Goal: Task Accomplishment & Management: Complete application form

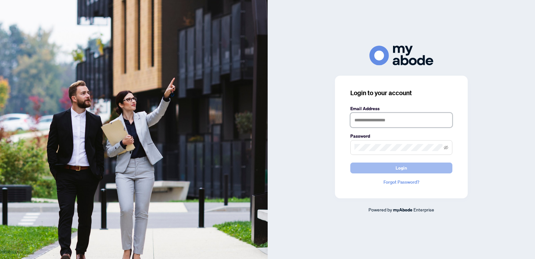
type input "**********"
click at [379, 168] on button "Login" at bounding box center [401, 167] width 102 height 11
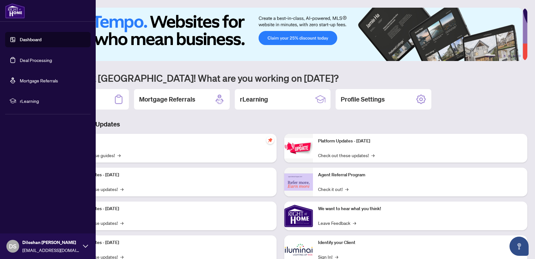
click at [36, 58] on link "Deal Processing" at bounding box center [36, 60] width 32 height 6
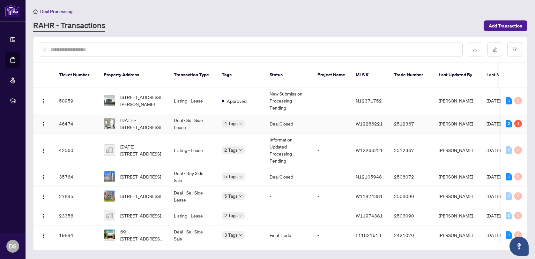
click at [359, 128] on td "W12266221" at bounding box center [370, 123] width 38 height 19
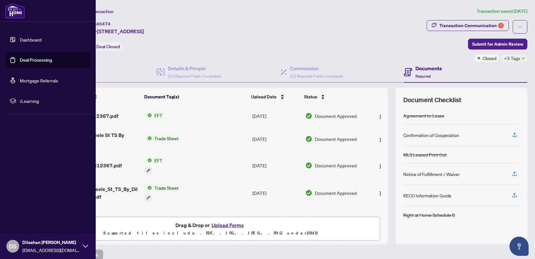
click at [34, 39] on link "Dashboard" at bounding box center [31, 40] width 22 height 6
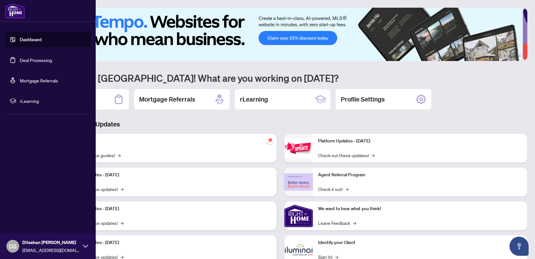
click at [43, 60] on link "Deal Processing" at bounding box center [36, 60] width 32 height 6
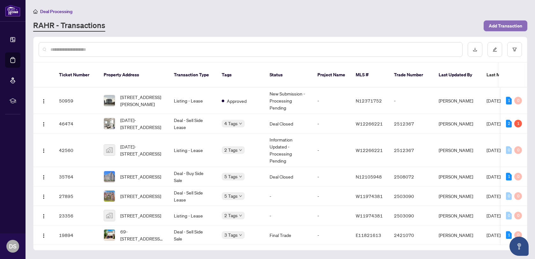
click at [498, 26] on span "Add Transaction" at bounding box center [506, 26] width 34 height 10
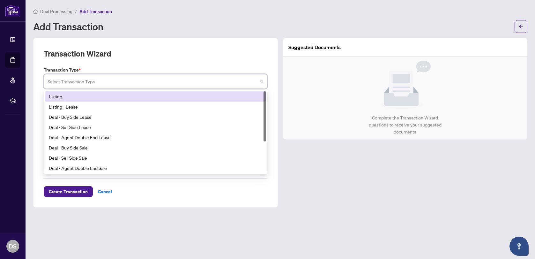
click at [204, 81] on input "search" at bounding box center [153, 82] width 210 height 14
click at [183, 64] on div "Transaction Wizard" at bounding box center [156, 58] width 224 height 18
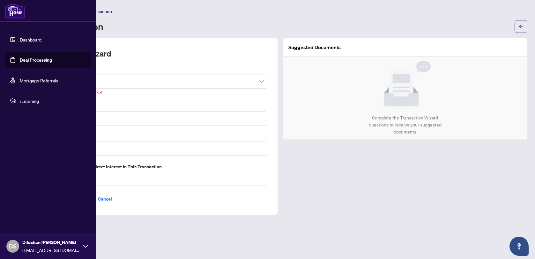
click at [31, 40] on link "Dashboard" at bounding box center [31, 40] width 22 height 6
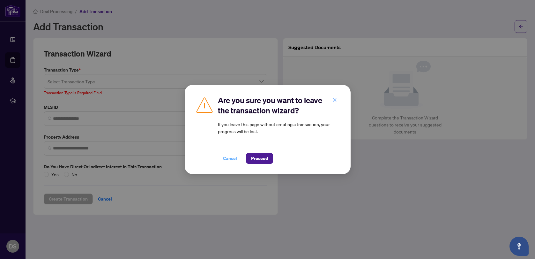
click at [229, 157] on span "Cancel" at bounding box center [230, 158] width 14 height 10
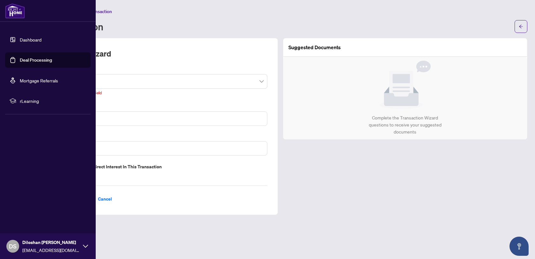
click at [31, 38] on link "Dashboard" at bounding box center [31, 40] width 22 height 6
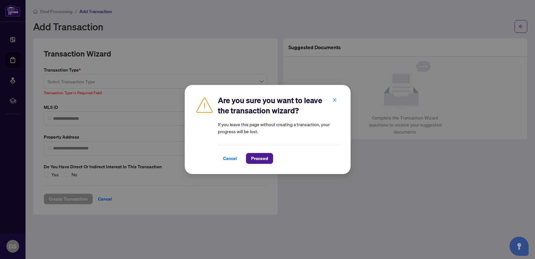
click at [255, 152] on div "Cancel Proceed" at bounding box center [279, 154] width 123 height 19
click at [257, 155] on span "Proceed" at bounding box center [259, 158] width 17 height 10
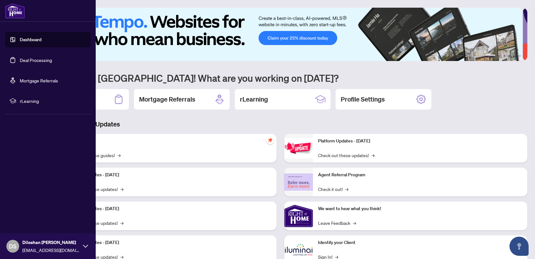
click at [30, 58] on link "Deal Processing" at bounding box center [36, 60] width 32 height 6
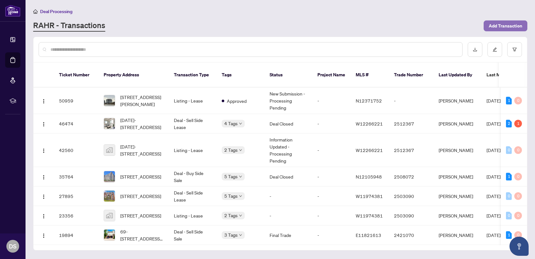
click at [507, 26] on span "Add Transaction" at bounding box center [506, 26] width 34 height 10
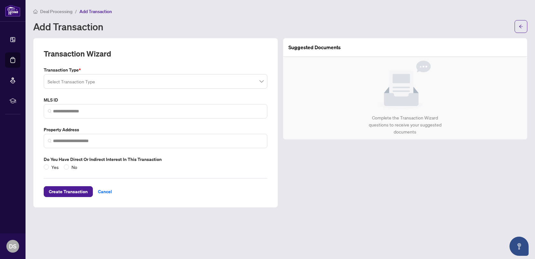
click at [171, 80] on input "search" at bounding box center [153, 82] width 210 height 14
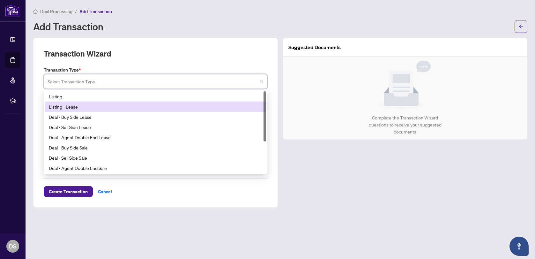
click at [161, 105] on div "Listing - Lease" at bounding box center [155, 106] width 213 height 7
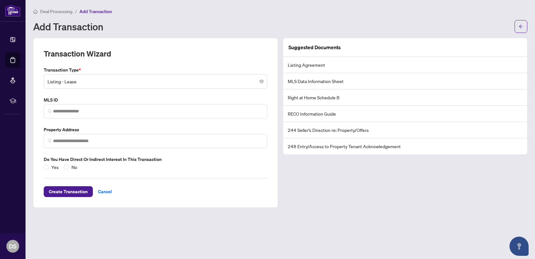
click at [180, 53] on div "Transaction Wizard" at bounding box center [156, 58] width 224 height 18
click at [99, 194] on span "Cancel" at bounding box center [105, 191] width 14 height 10
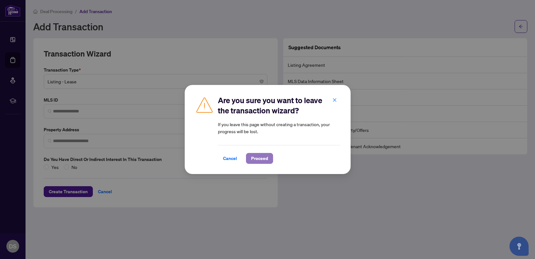
click at [263, 161] on span "Proceed" at bounding box center [259, 158] width 17 height 10
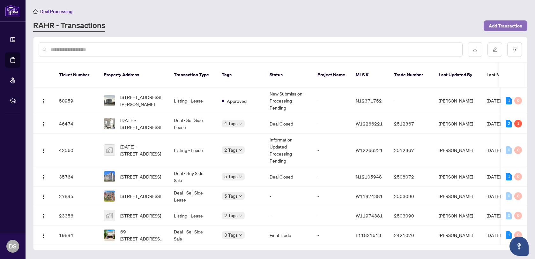
click at [492, 24] on span "Add Transaction" at bounding box center [506, 26] width 34 height 10
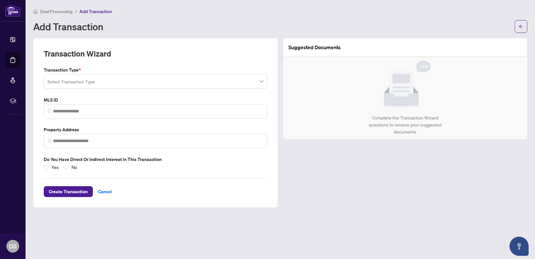
click at [92, 85] on input "search" at bounding box center [153, 82] width 210 height 14
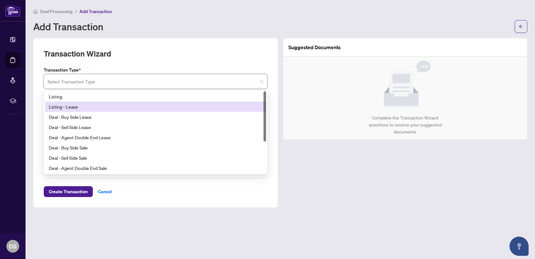
click at [75, 107] on div "Listing - Lease" at bounding box center [155, 106] width 213 height 7
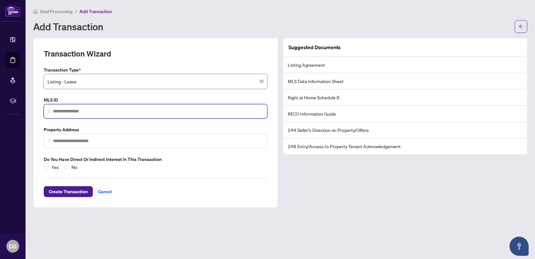
click at [77, 112] on input "search" at bounding box center [158, 111] width 210 height 7
paste input "*********"
type input "*********"
click at [106, 95] on div "Transaction Type * Listing - Lease 13 14 15 Listing Listing - Lease Deal - Buy …" at bounding box center [155, 118] width 229 height 104
click at [93, 113] on input "*********" at bounding box center [158, 111] width 210 height 7
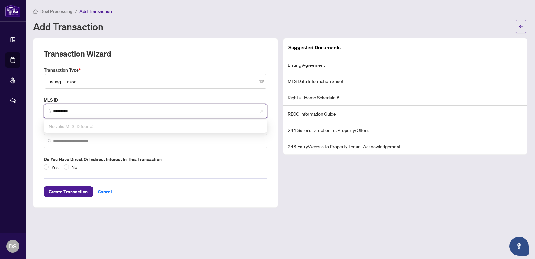
click at [93, 113] on input "*********" at bounding box center [158, 111] width 210 height 7
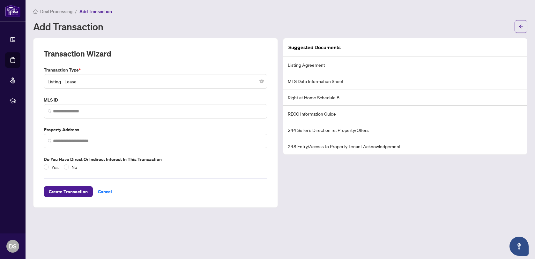
click at [151, 64] on div "Transaction Wizard" at bounding box center [156, 58] width 224 height 18
click at [101, 191] on span "Cancel" at bounding box center [105, 191] width 14 height 10
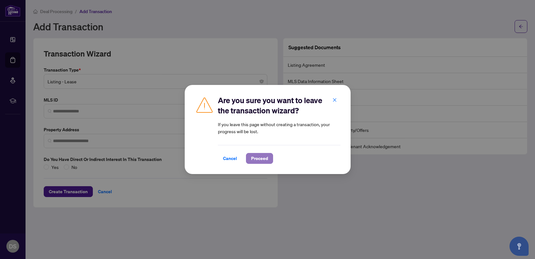
click at [261, 160] on span "Proceed" at bounding box center [259, 158] width 17 height 10
